Goal: Information Seeking & Learning: Learn about a topic

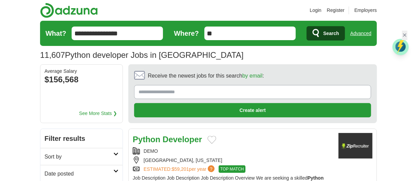
click at [115, 169] on icon at bounding box center [115, 170] width 5 height 3
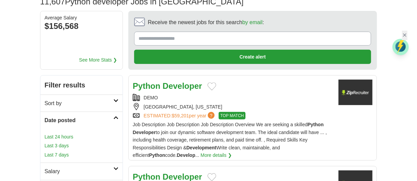
scroll to position [67, 0]
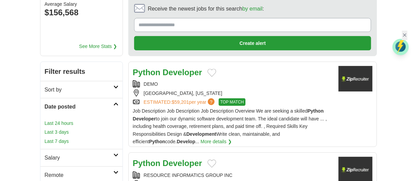
click at [56, 122] on link "Last 24 hours" at bounding box center [81, 122] width 74 height 7
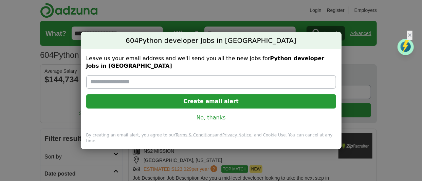
click at [221, 114] on link "No, thanks" at bounding box center [211, 117] width 239 height 7
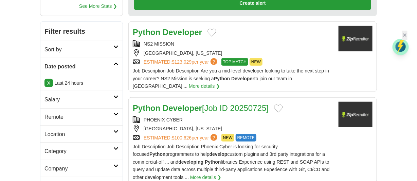
scroll to position [121, 0]
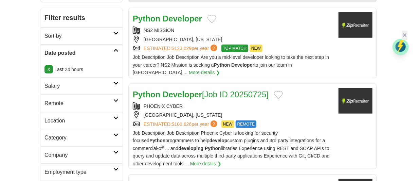
click at [299, 36] on div "[GEOGRAPHIC_DATA], [US_STATE]" at bounding box center [233, 39] width 200 height 7
click at [293, 107] on div "PHOENIX CYBER" at bounding box center [233, 105] width 200 height 7
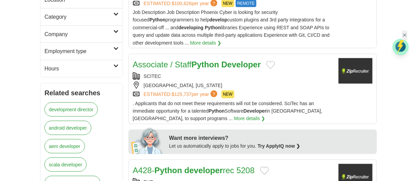
scroll to position [255, 0]
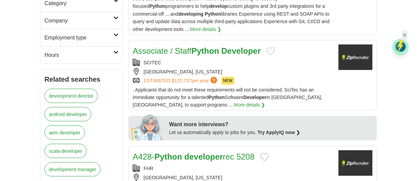
click at [215, 47] on strong "Python" at bounding box center [206, 50] width 28 height 9
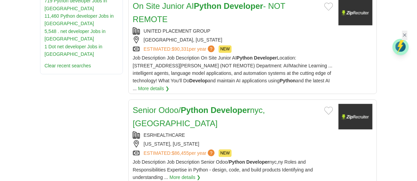
scroll to position [442, 0]
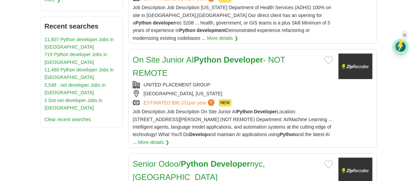
click at [233, 60] on strong "Developer" at bounding box center [243, 59] width 39 height 9
